Goal: Information Seeking & Learning: Check status

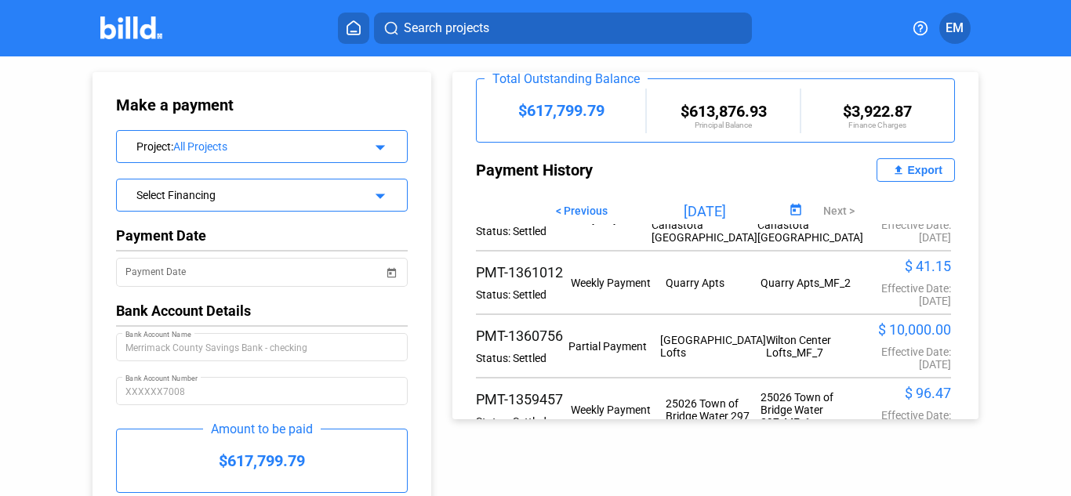
scroll to position [1254, 0]
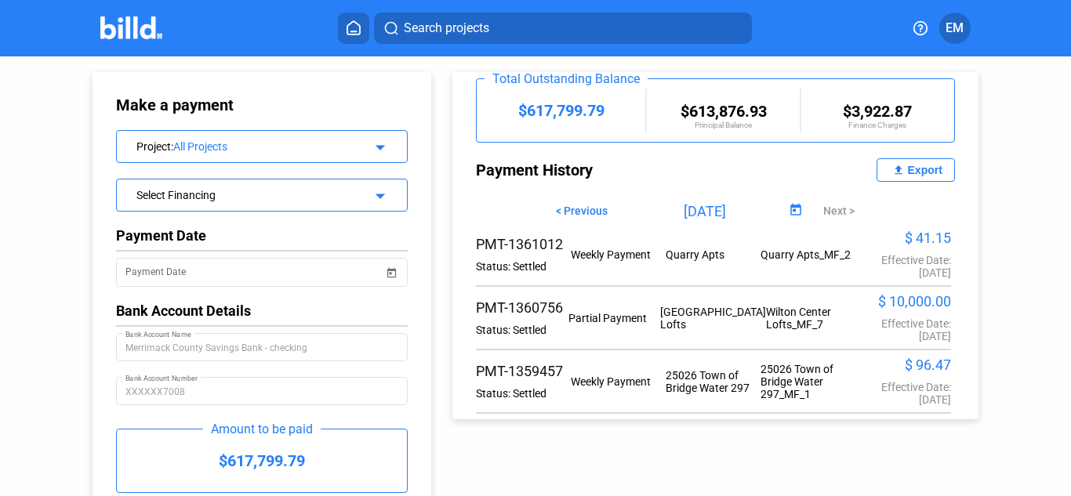
click at [448, 22] on span "Search projects" at bounding box center [446, 28] width 85 height 19
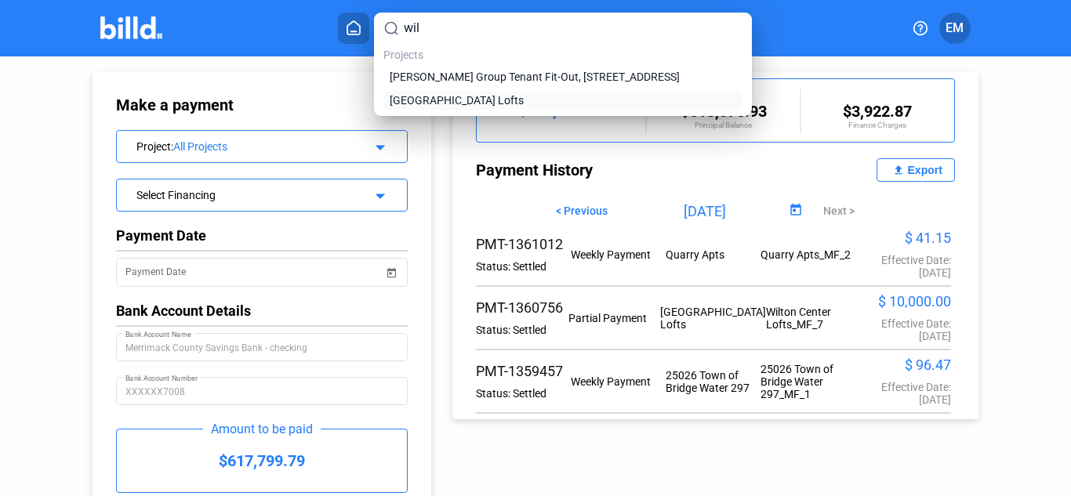
type input "wil"
click at [421, 98] on span "[GEOGRAPHIC_DATA] Lofts" at bounding box center [457, 100] width 134 height 16
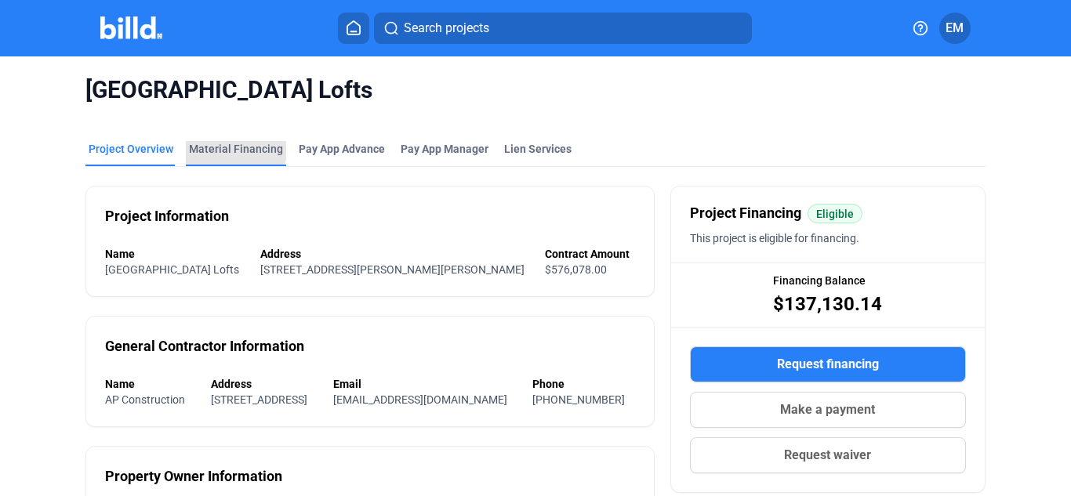
click at [215, 144] on div "Material Financing" at bounding box center [236, 149] width 94 height 16
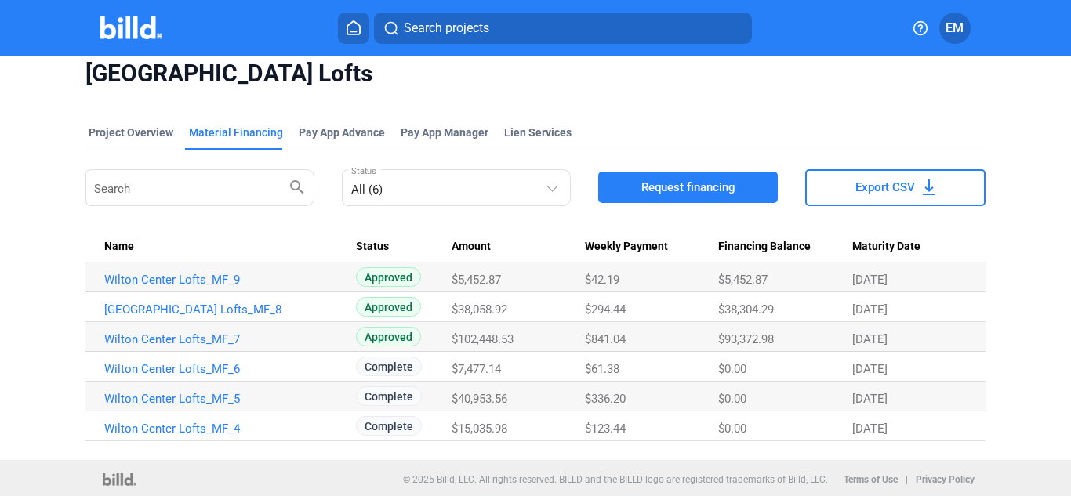
scroll to position [20, 0]
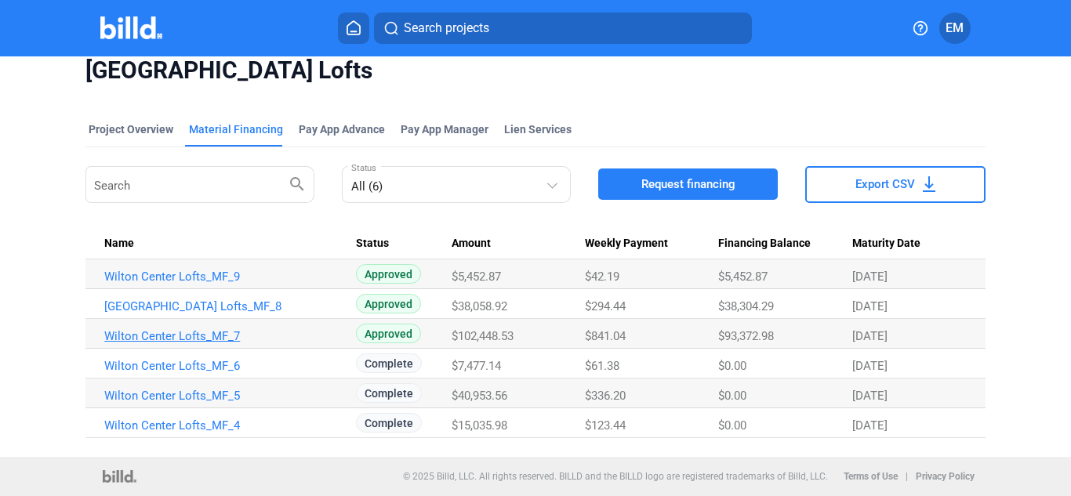
click at [213, 337] on link "Wilton Center Lofts_MF_7" at bounding box center [223, 336] width 238 height 14
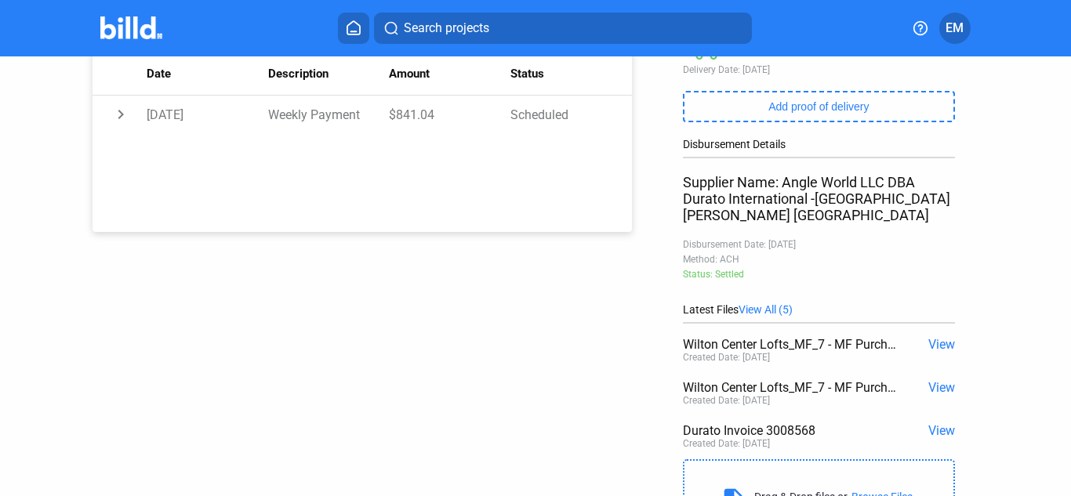
scroll to position [314, 0]
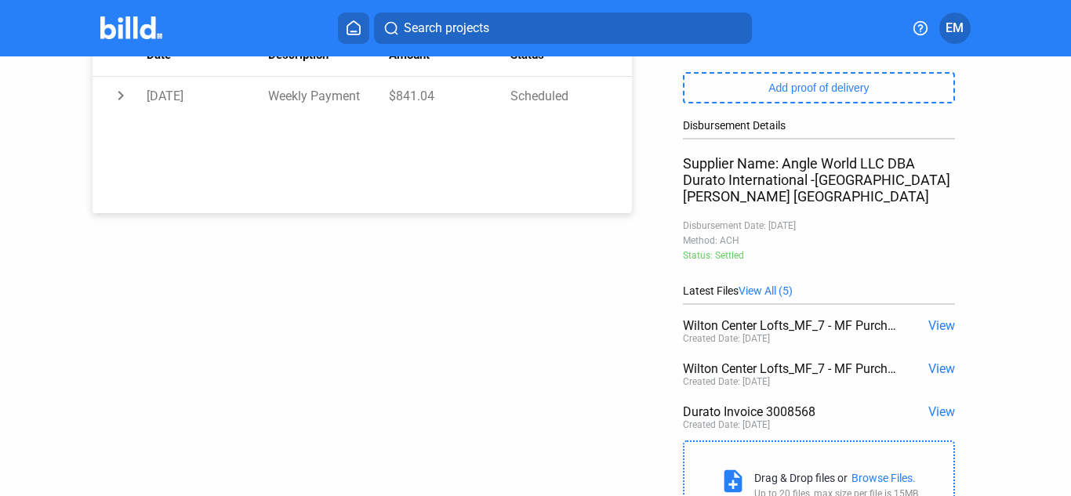
click at [928, 419] on span "View" at bounding box center [941, 411] width 27 height 15
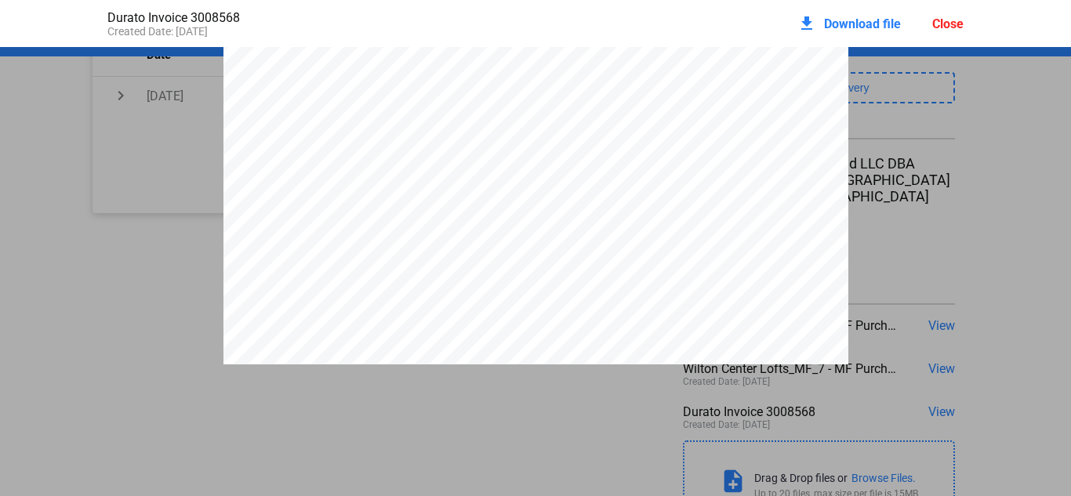
scroll to position [400, 0]
click at [946, 19] on div "Close" at bounding box center [947, 23] width 31 height 15
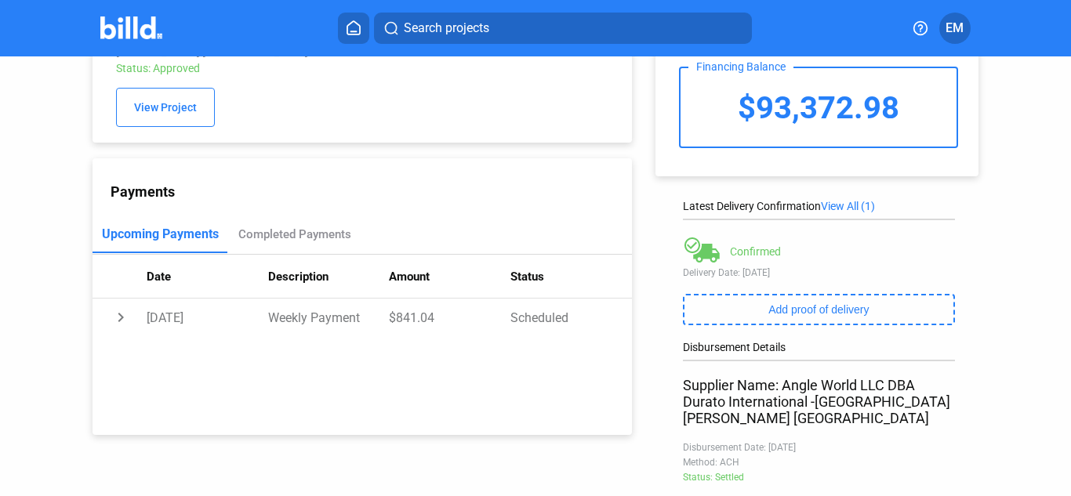
scroll to position [78, 0]
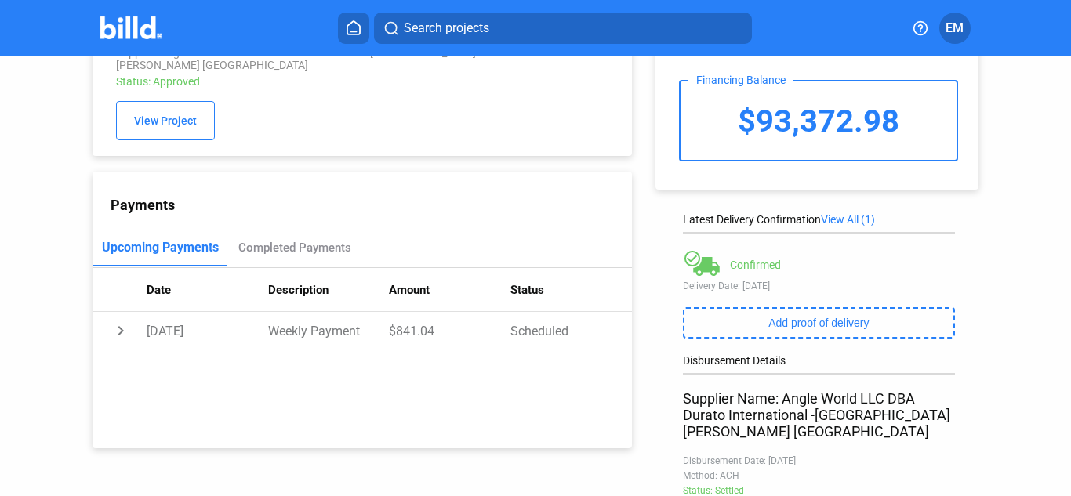
click at [433, 19] on span "Search projects" at bounding box center [446, 28] width 85 height 19
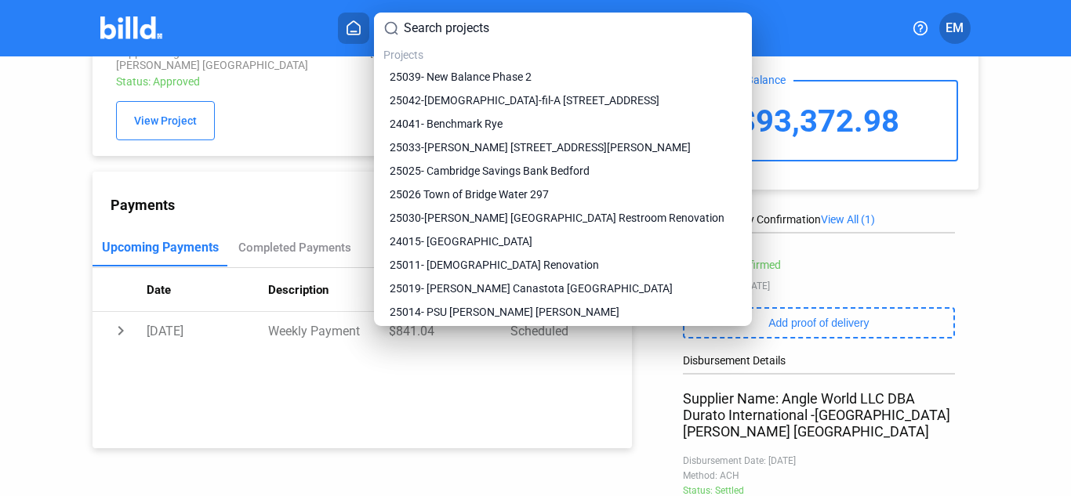
click at [429, 29] on input at bounding box center [573, 28] width 339 height 19
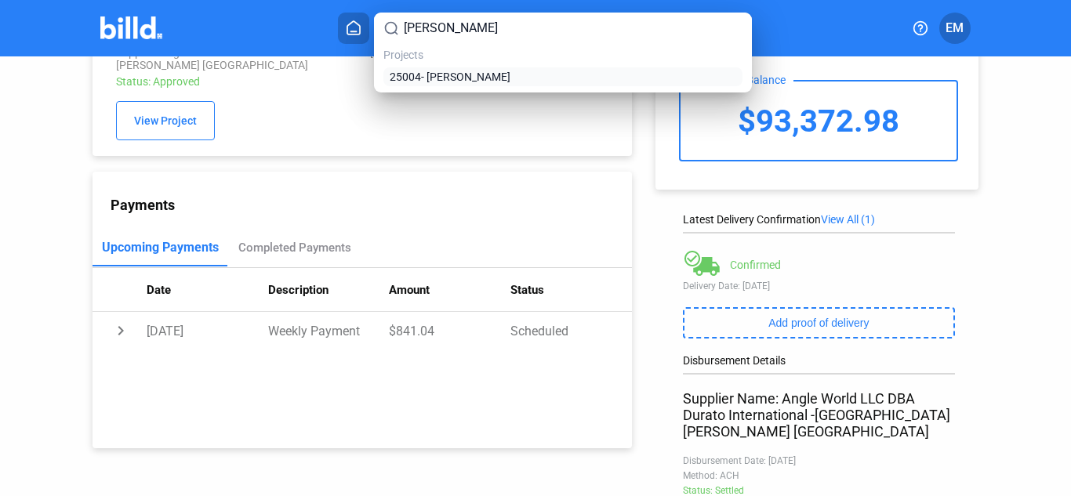
type input "[PERSON_NAME]"
click at [448, 80] on span "25004- [PERSON_NAME]" at bounding box center [450, 77] width 121 height 16
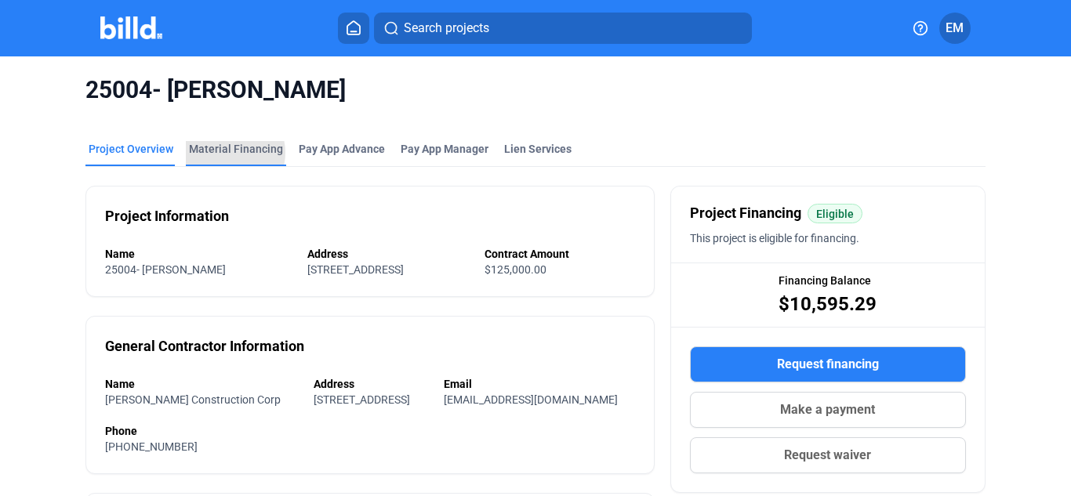
click at [224, 153] on div "Material Financing" at bounding box center [236, 149] width 94 height 16
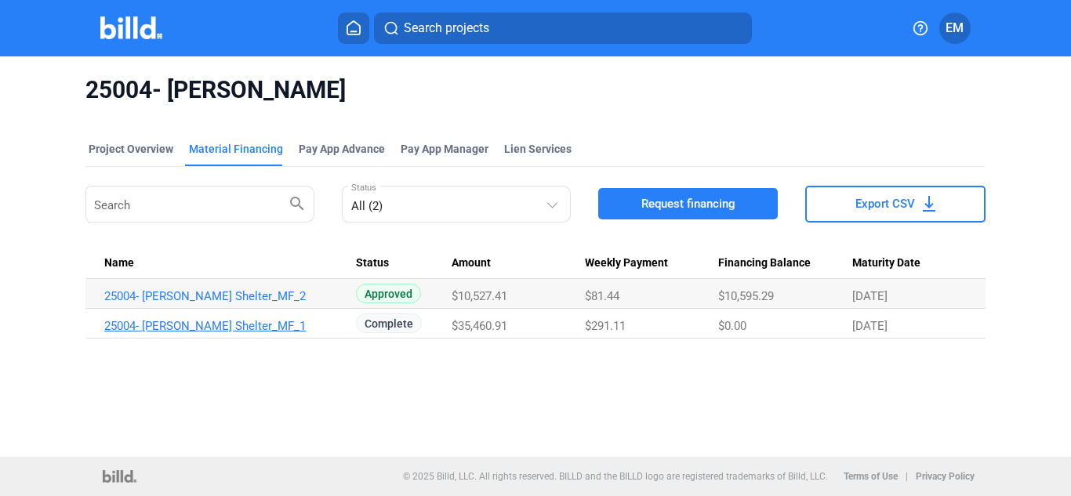
click at [203, 332] on link "25004- [PERSON_NAME] Shelter_MF_1" at bounding box center [223, 326] width 238 height 14
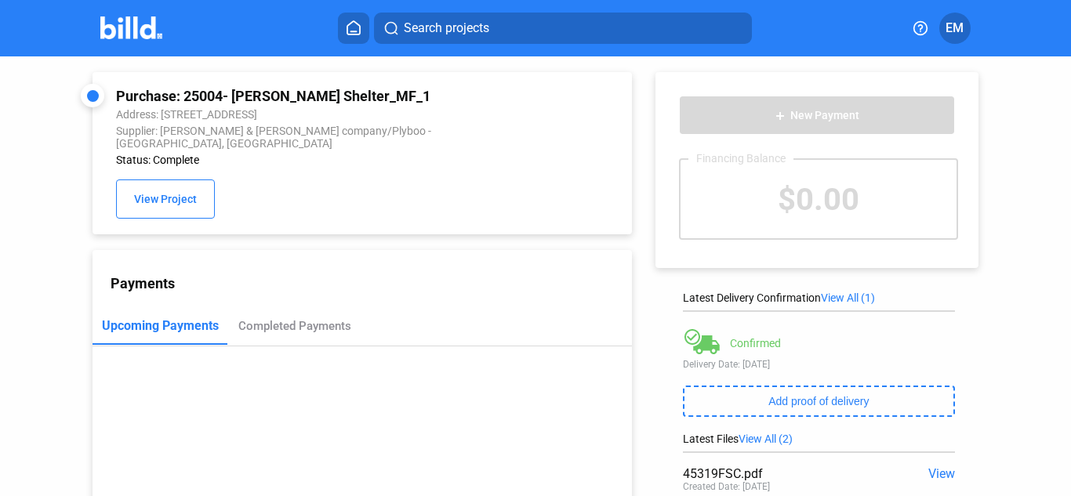
scroll to position [157, 0]
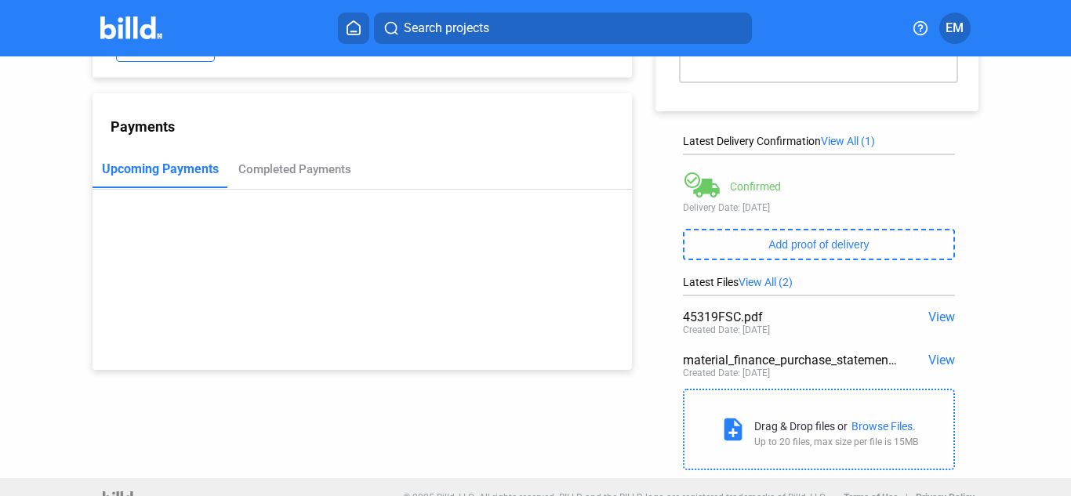
click at [932, 362] on span "View" at bounding box center [941, 360] width 27 height 15
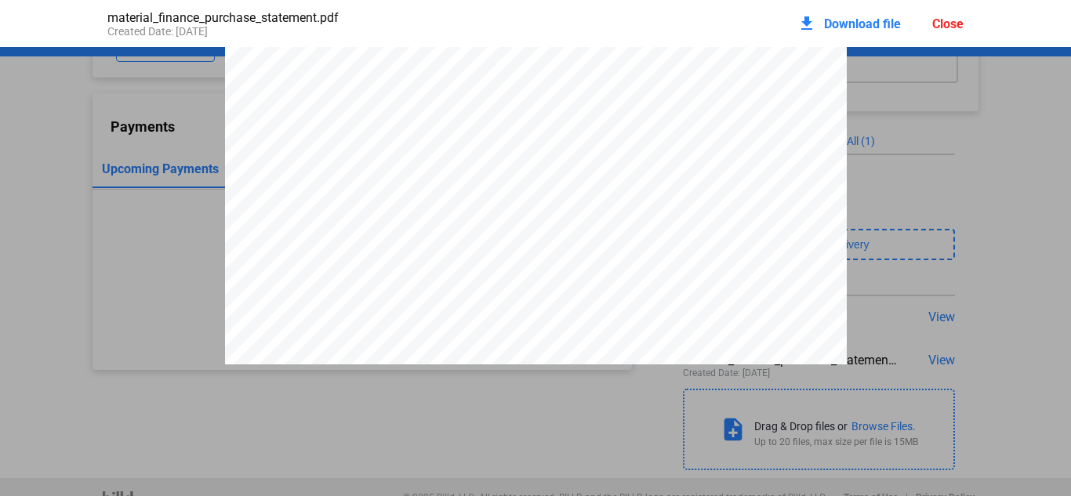
scroll to position [243, 0]
click at [941, 25] on div "Close" at bounding box center [947, 23] width 31 height 15
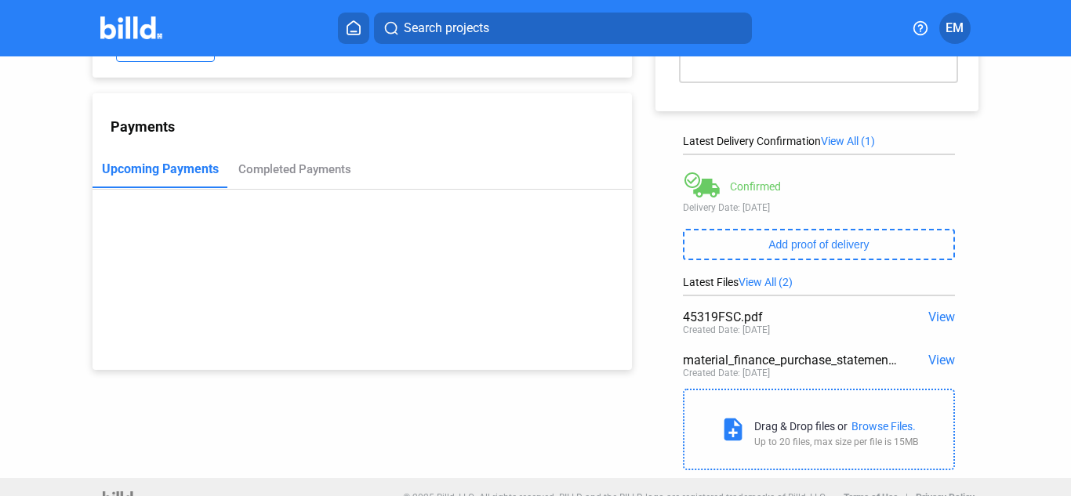
click at [928, 320] on span "View" at bounding box center [941, 317] width 27 height 15
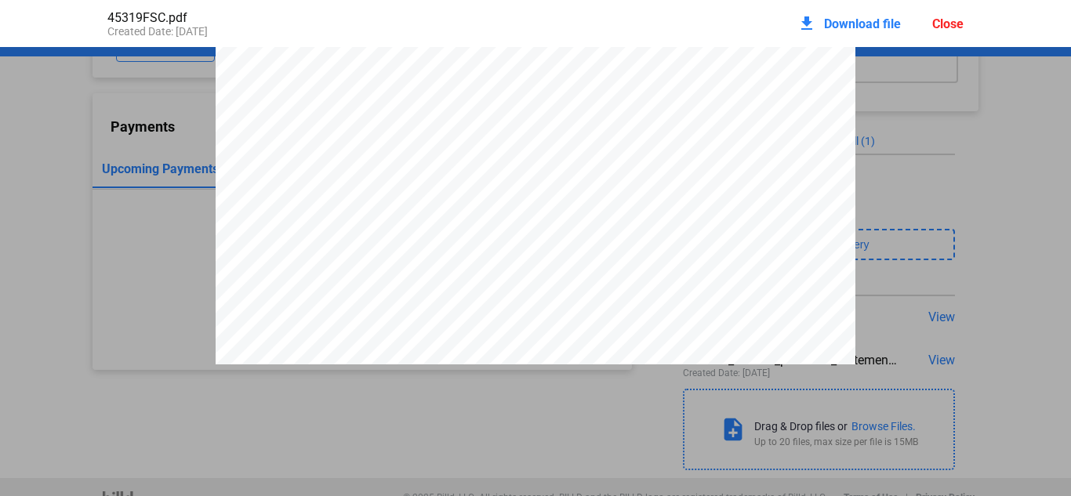
scroll to position [525, 0]
click at [937, 20] on div "Close" at bounding box center [947, 23] width 31 height 15
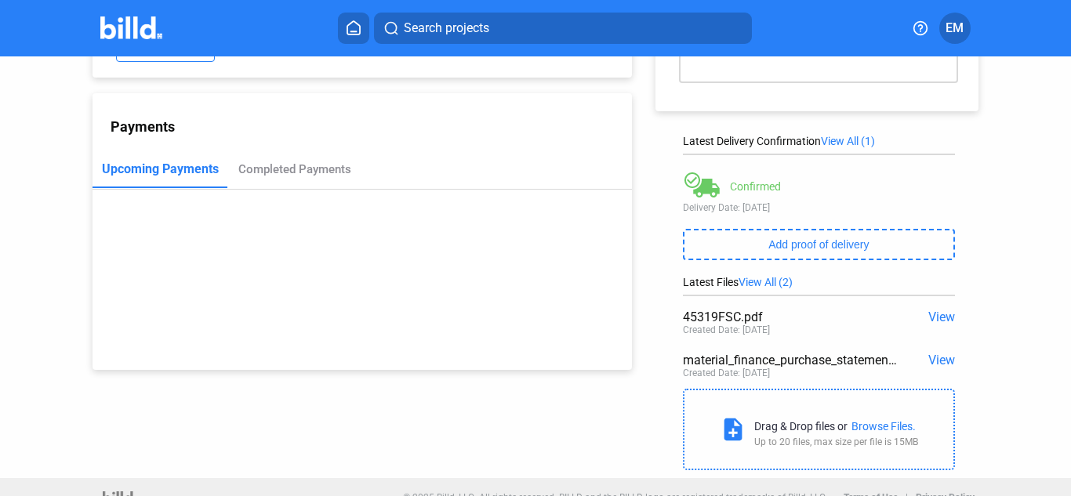
click at [934, 321] on span "View" at bounding box center [941, 317] width 27 height 15
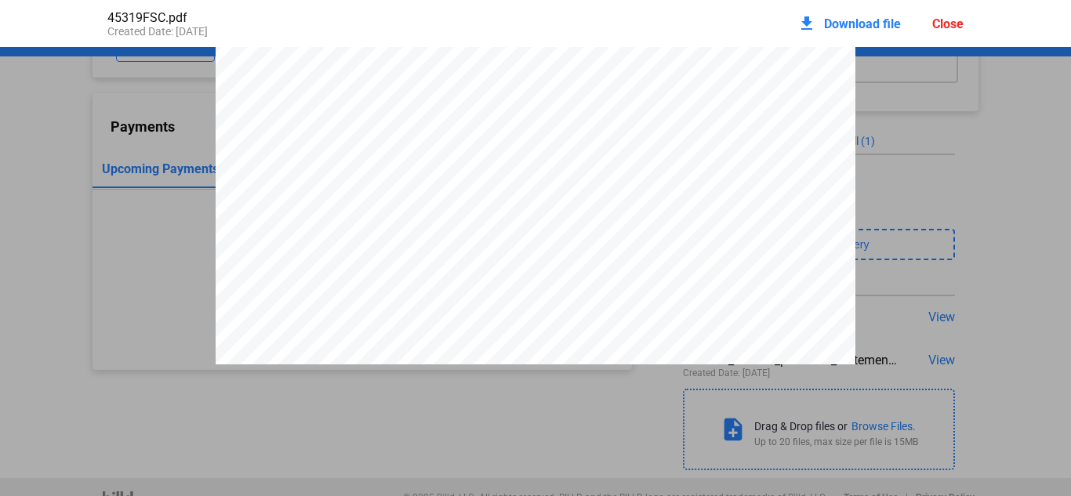
scroll to position [243, 0]
click at [935, 24] on div "Close" at bounding box center [947, 23] width 31 height 15
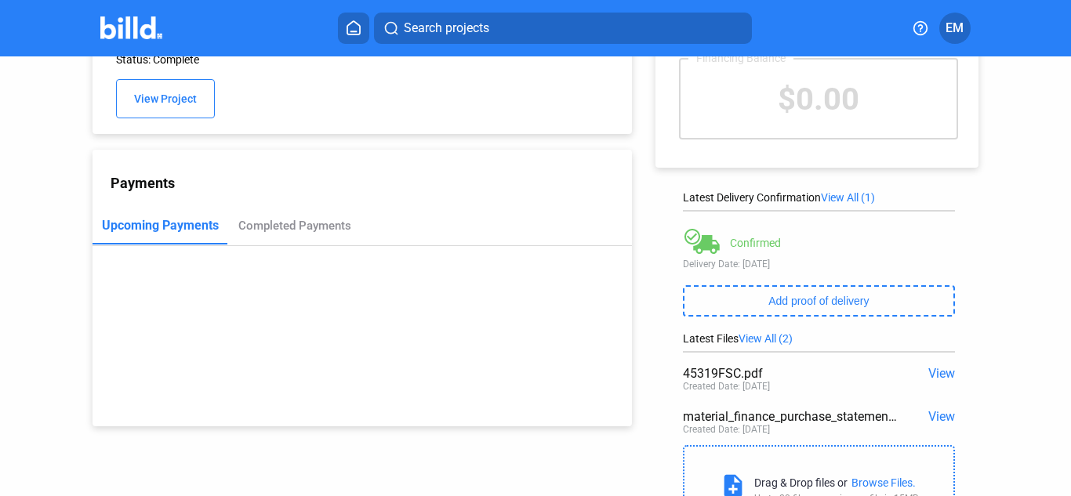
scroll to position [78, 0]
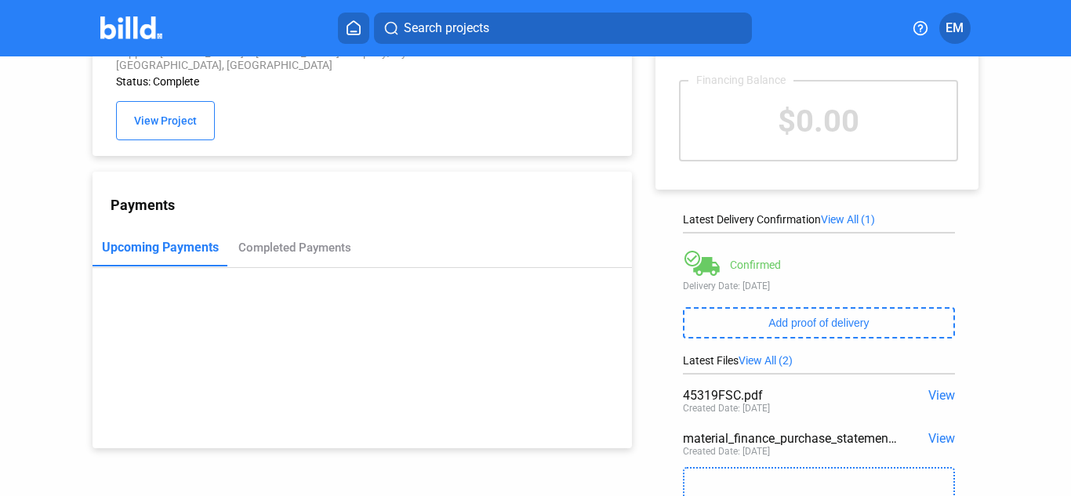
click at [928, 437] on span "View" at bounding box center [941, 438] width 27 height 15
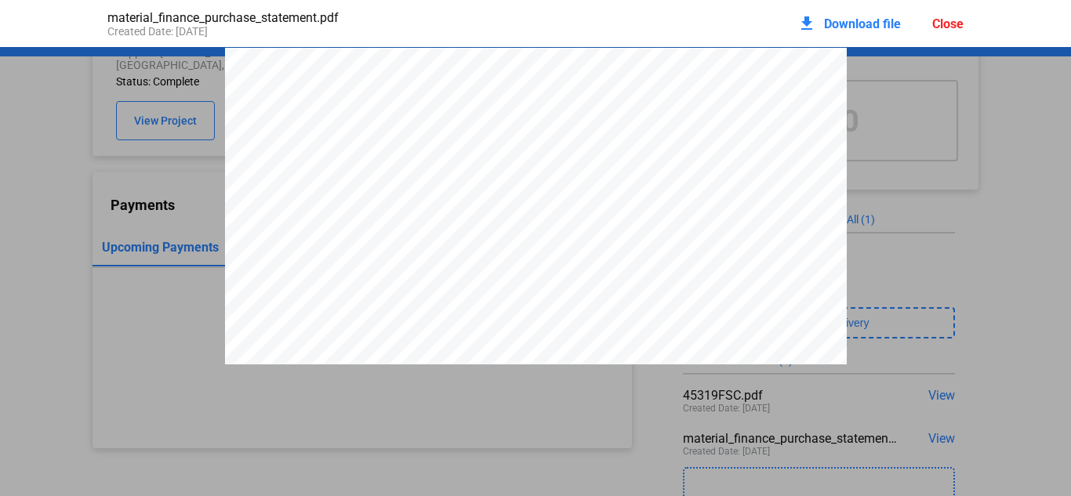
scroll to position [8, 0]
drag, startPoint x: 938, startPoint y: 23, endPoint x: 928, endPoint y: 57, distance: 36.0
click at [938, 23] on div "Close" at bounding box center [947, 23] width 31 height 15
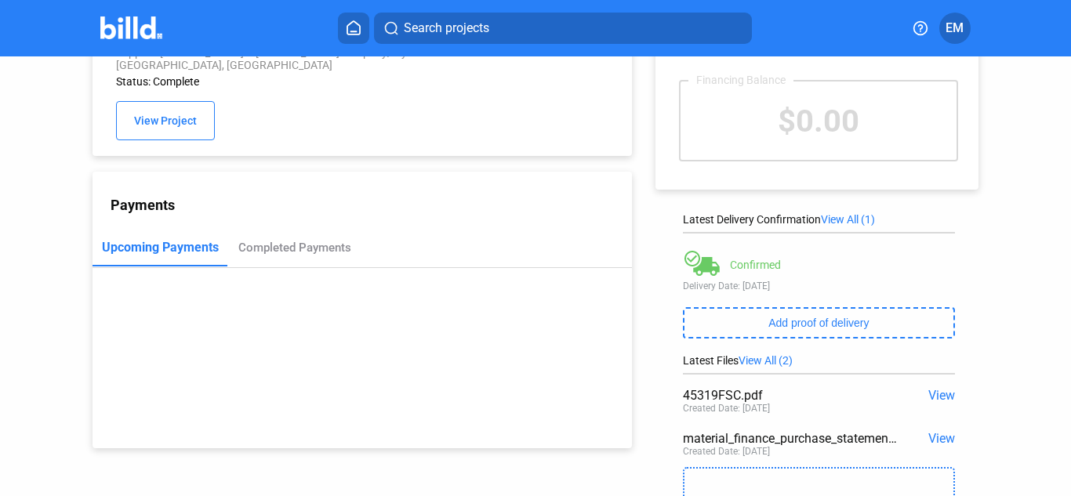
click at [930, 392] on span "View" at bounding box center [941, 395] width 27 height 15
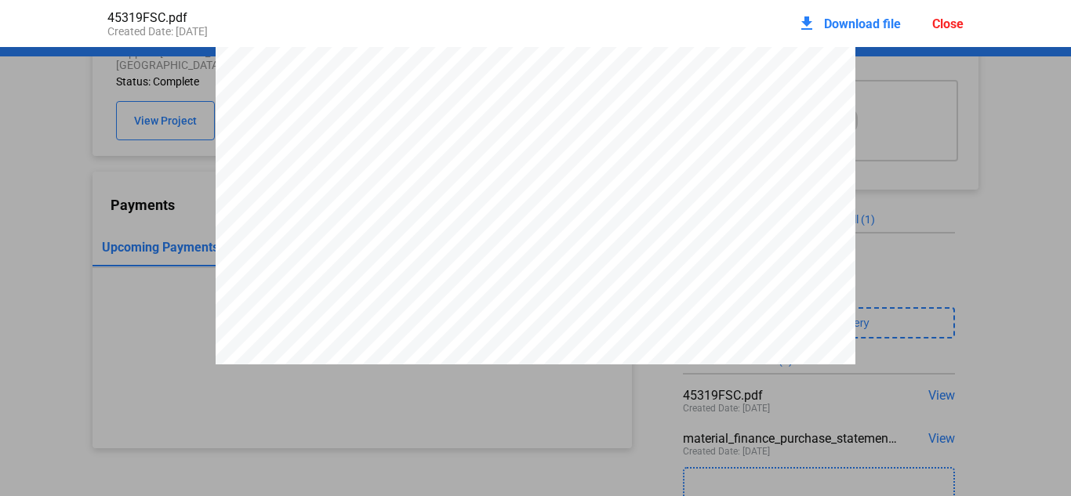
scroll to position [525, 0]
click at [945, 24] on div "Close" at bounding box center [947, 23] width 31 height 15
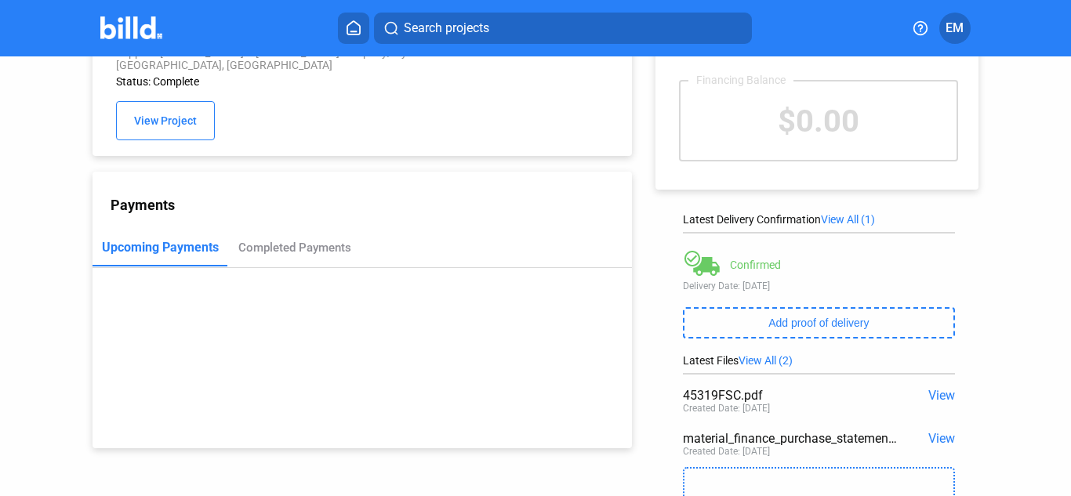
scroll to position [0, 0]
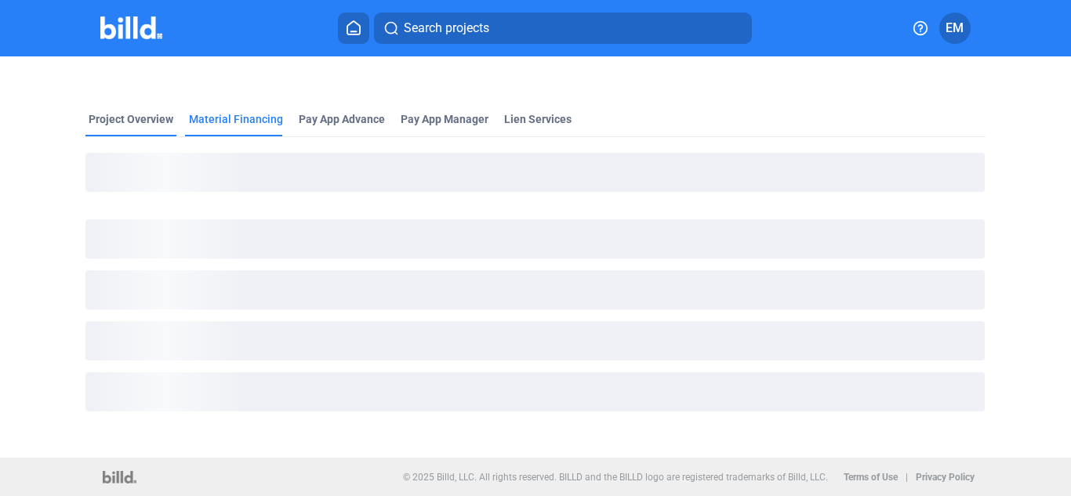
click at [158, 117] on div "Project Overview" at bounding box center [131, 119] width 85 height 16
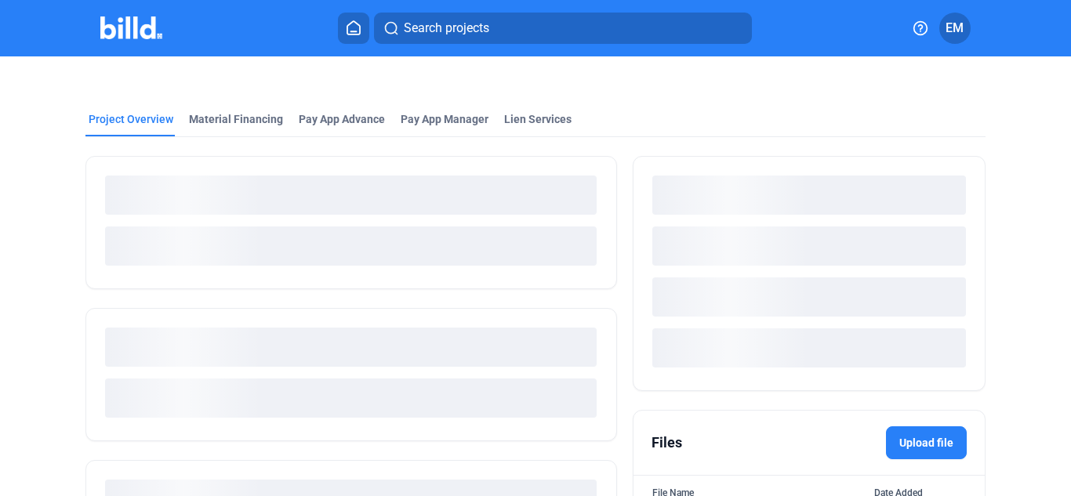
click at [141, 27] on img at bounding box center [131, 27] width 62 height 23
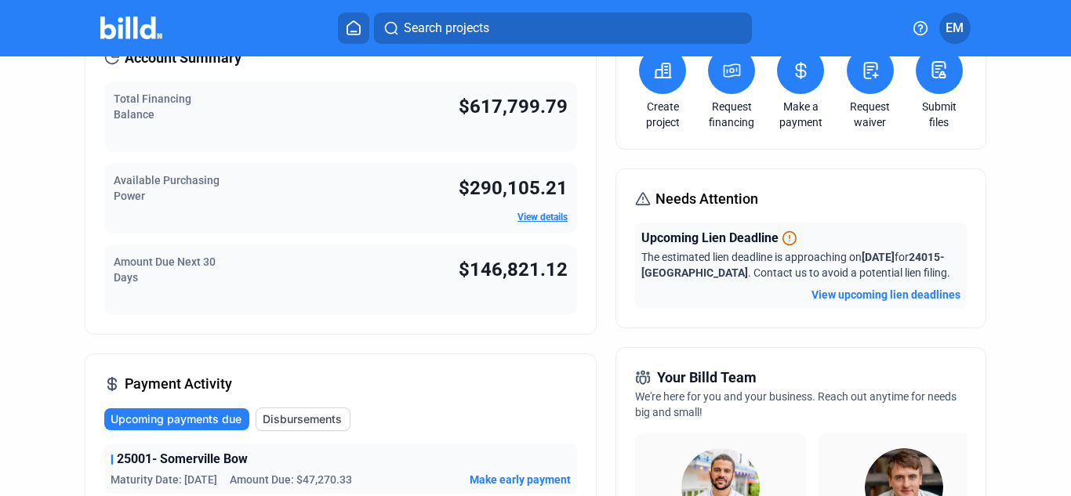
scroll to position [78, 0]
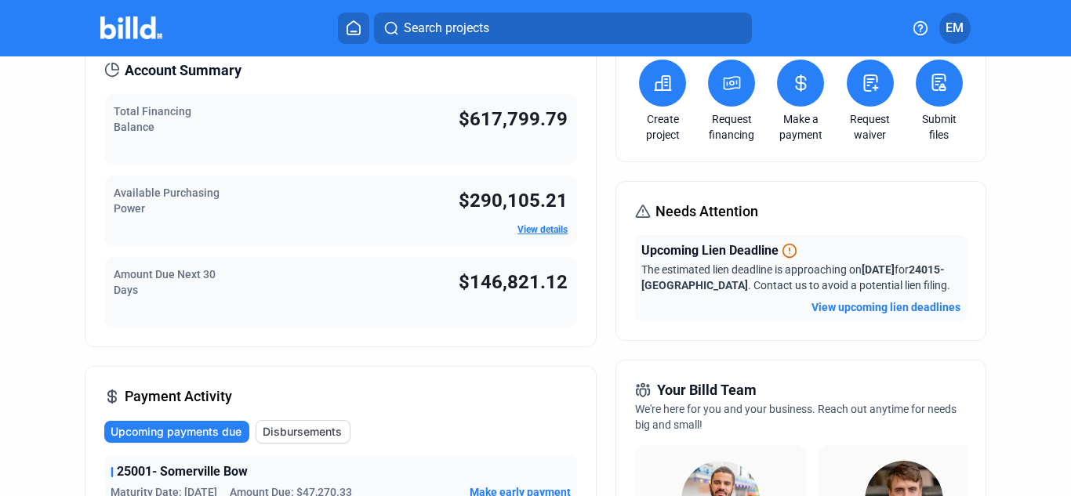
click at [419, 24] on span "Search projects" at bounding box center [446, 28] width 85 height 19
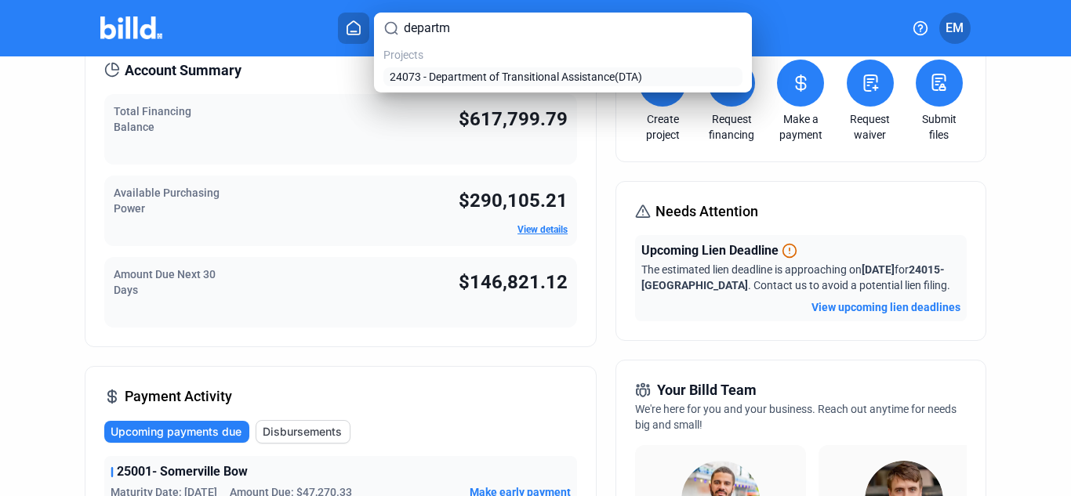
type input "departm"
click at [444, 73] on span "24073 - Department of Transitional Assistance(DTA)" at bounding box center [516, 77] width 252 height 16
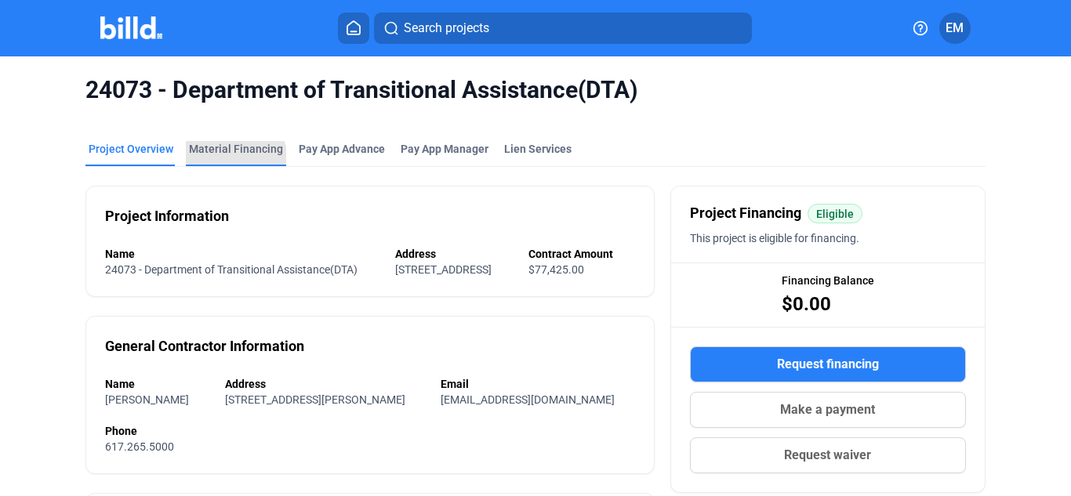
click at [230, 160] on div "Material Financing" at bounding box center [236, 153] width 100 height 25
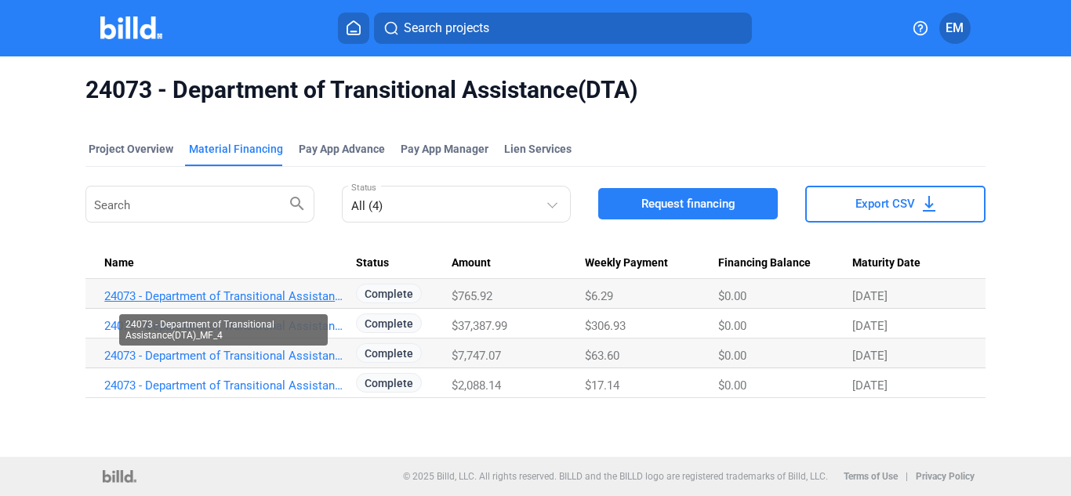
click at [275, 301] on link "24073 - Department of Transitional Assistance(DTA)_MF_4" at bounding box center [223, 296] width 238 height 14
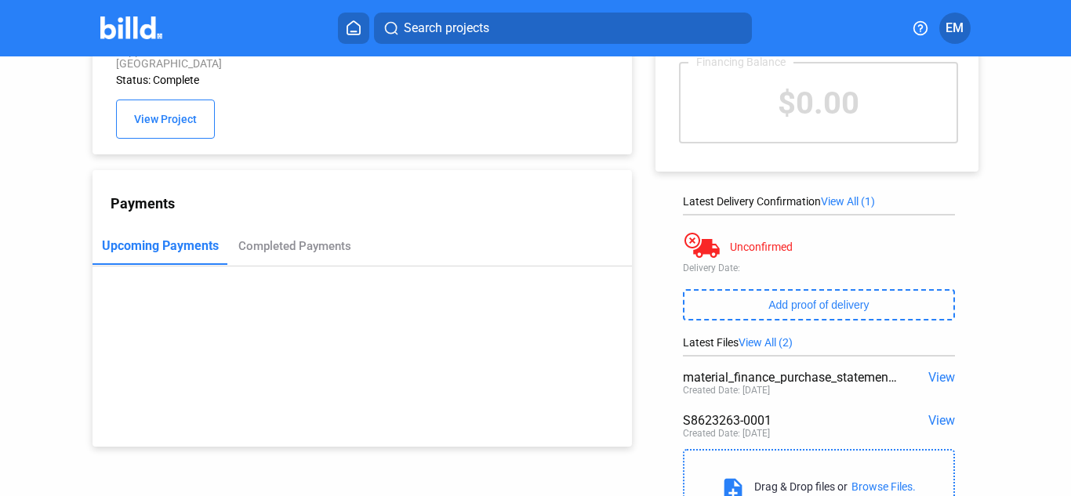
scroll to position [179, 0]
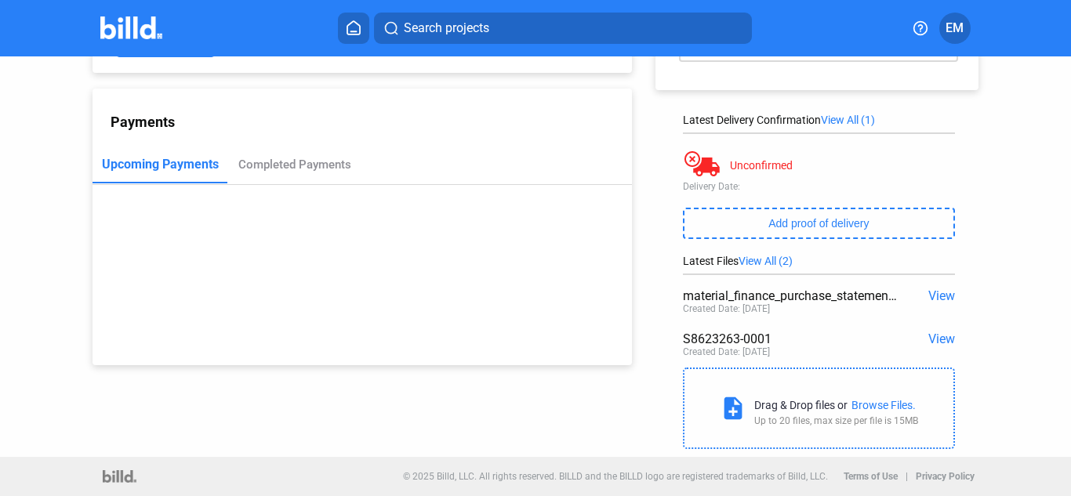
click at [931, 341] on span "View" at bounding box center [941, 339] width 27 height 15
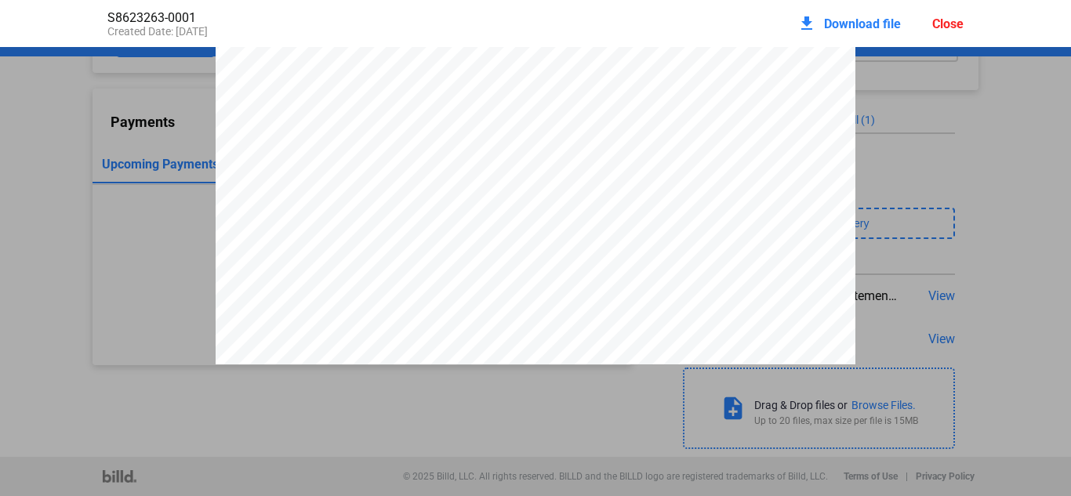
scroll to position [525, 0]
click at [962, 27] on div "Close" at bounding box center [947, 23] width 31 height 15
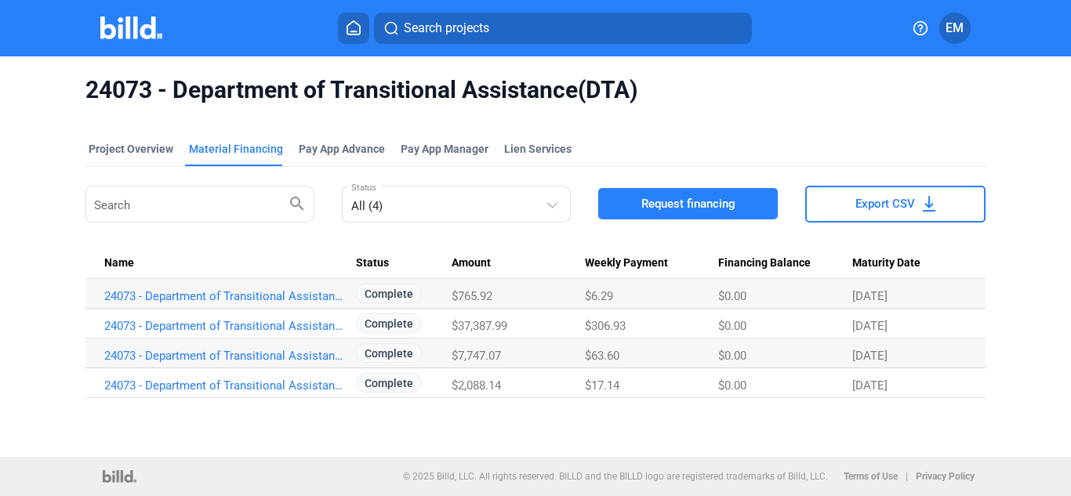
click at [127, 29] on img at bounding box center [131, 27] width 62 height 23
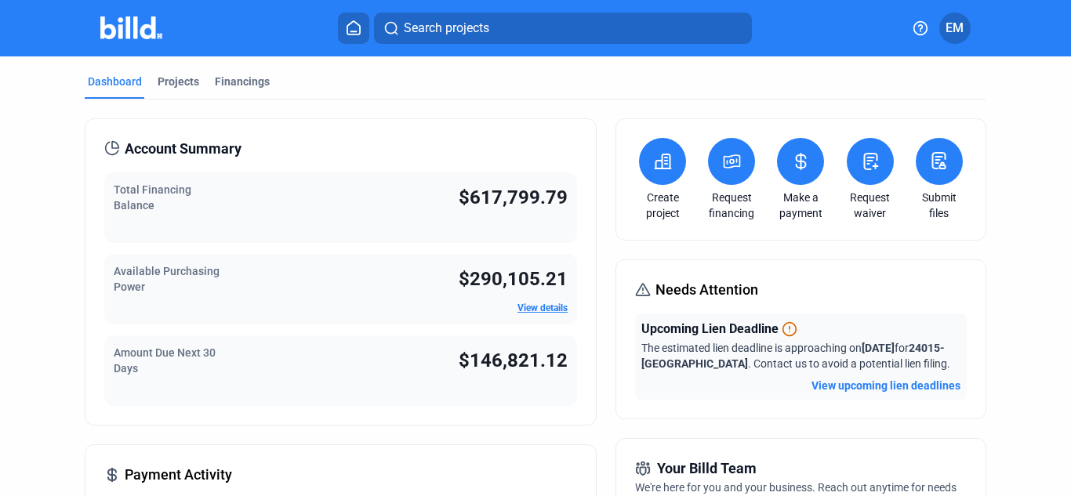
click at [171, 194] on span "Total Financing Balance" at bounding box center [153, 197] width 78 height 28
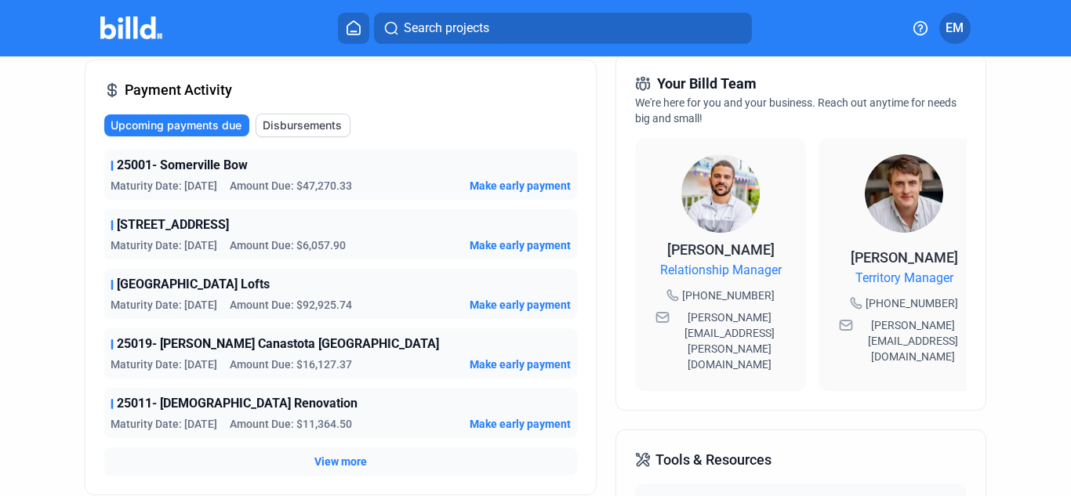
scroll to position [392, 0]
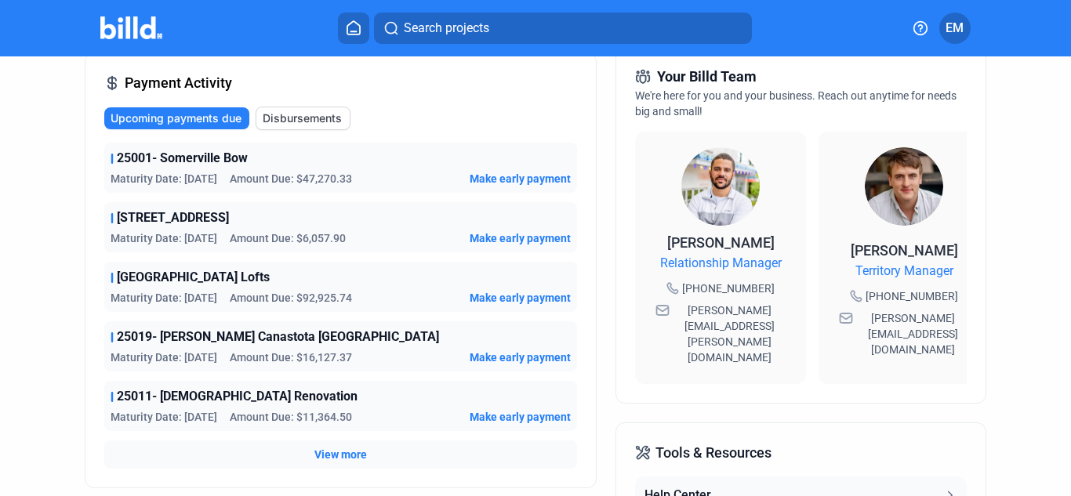
click at [322, 453] on span "View more" at bounding box center [340, 455] width 53 height 16
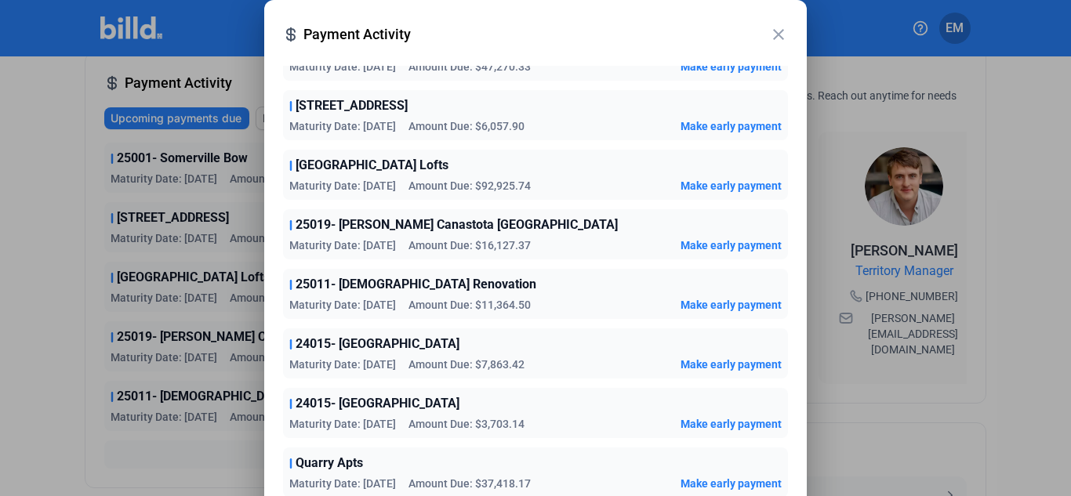
scroll to position [157, 0]
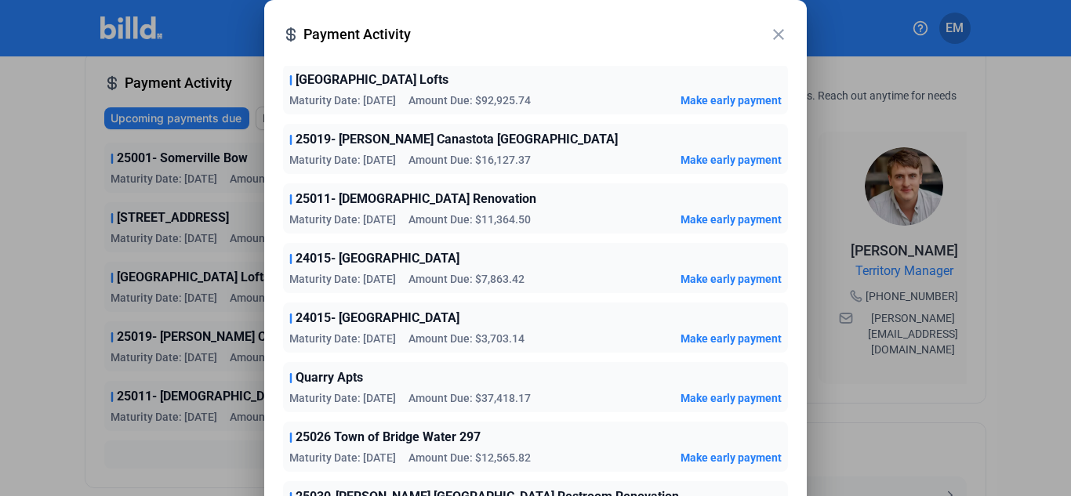
click at [779, 38] on mat-icon "close" at bounding box center [778, 34] width 19 height 19
